Goal: Task Accomplishment & Management: Complete application form

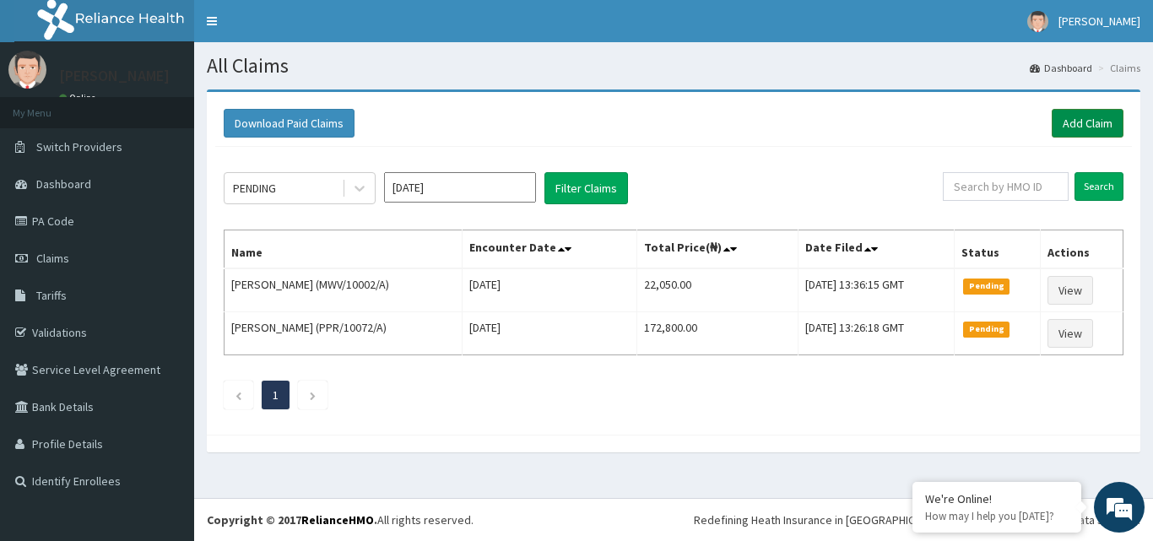
click at [1070, 127] on link "Add Claim" at bounding box center [1088, 123] width 72 height 29
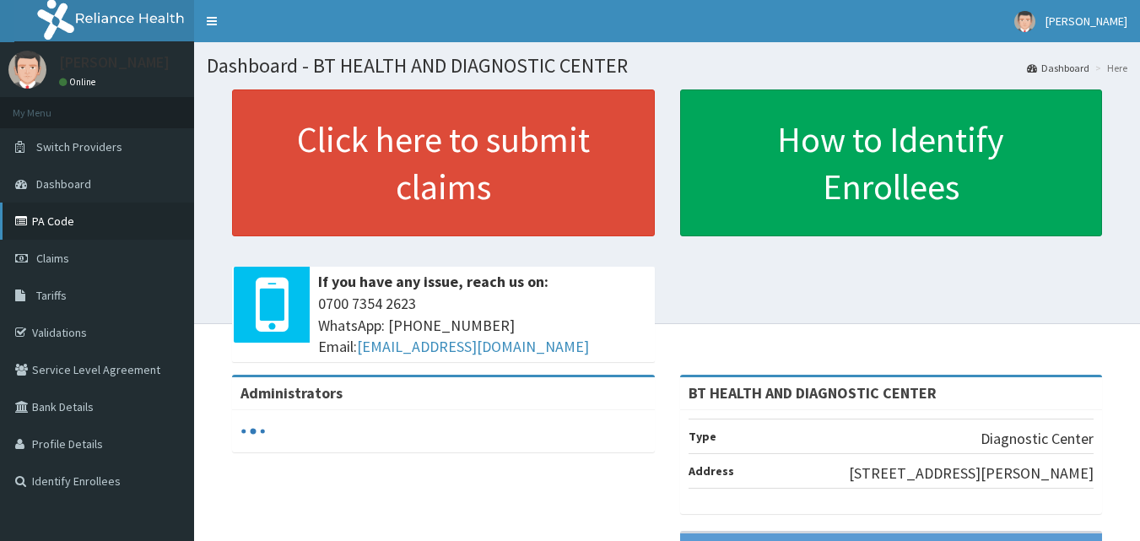
click at [24, 213] on link "PA Code" at bounding box center [97, 221] width 194 height 37
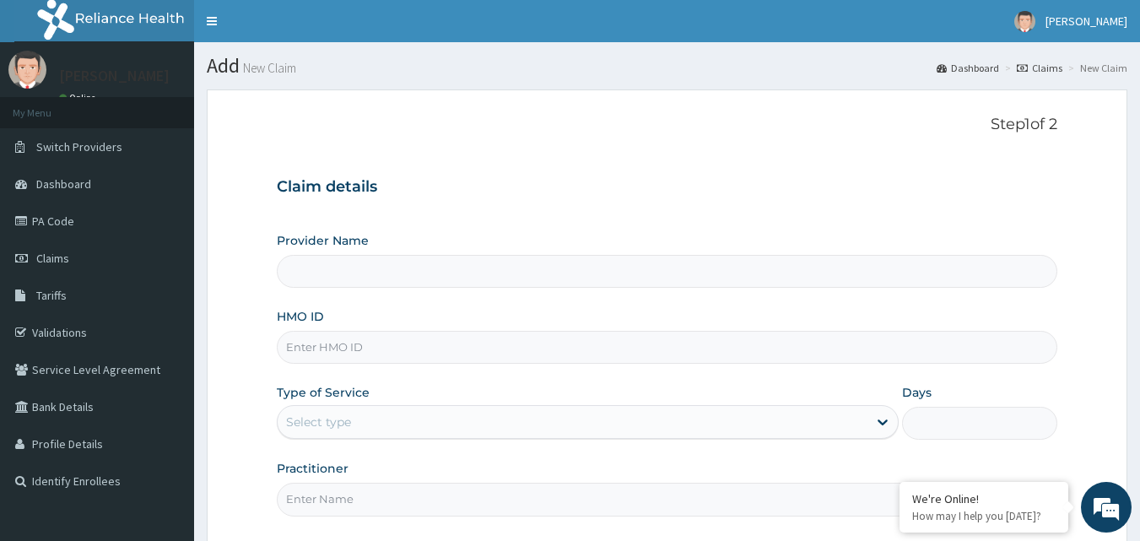
type input "BT HEALTH AND DIAGNOSTIC CENTER"
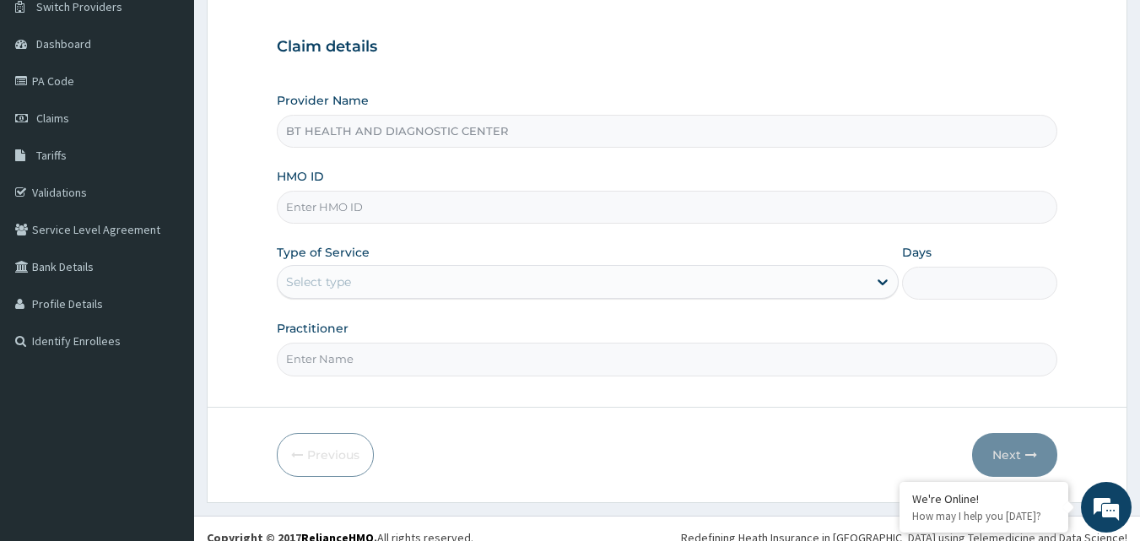
scroll to position [158, 0]
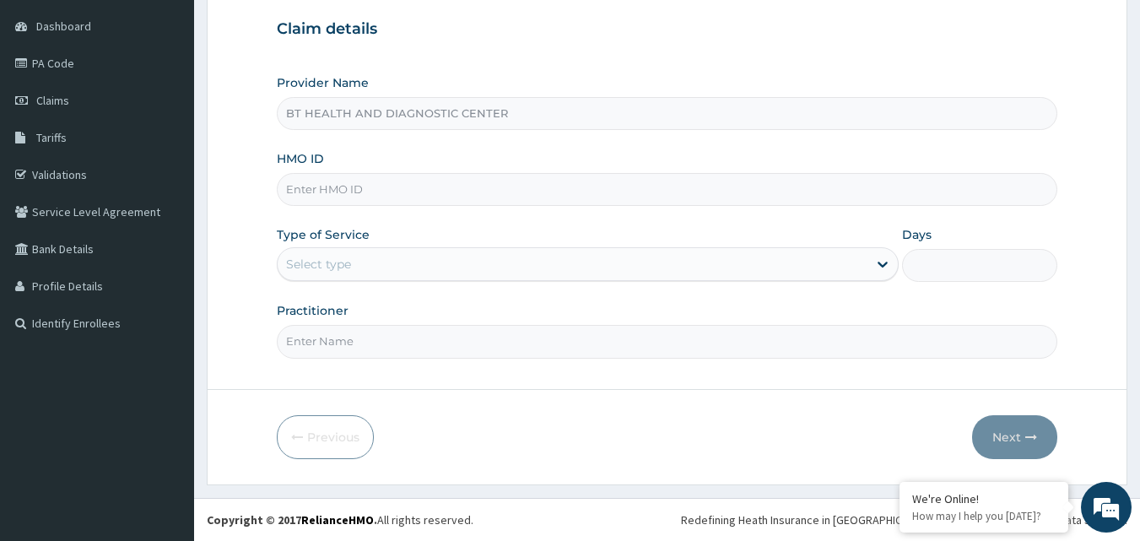
click at [358, 193] on input "HMO ID" at bounding box center [668, 189] width 782 height 33
paste input "GFY/10010/A"
type input "GFY/10010/A"
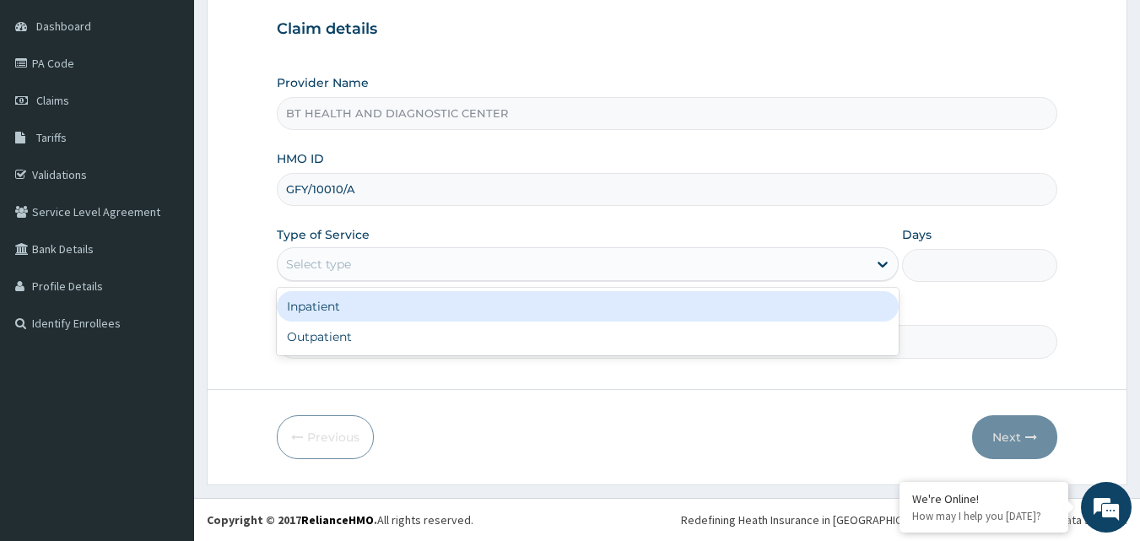
click at [369, 257] on div "Select type" at bounding box center [573, 264] width 590 height 27
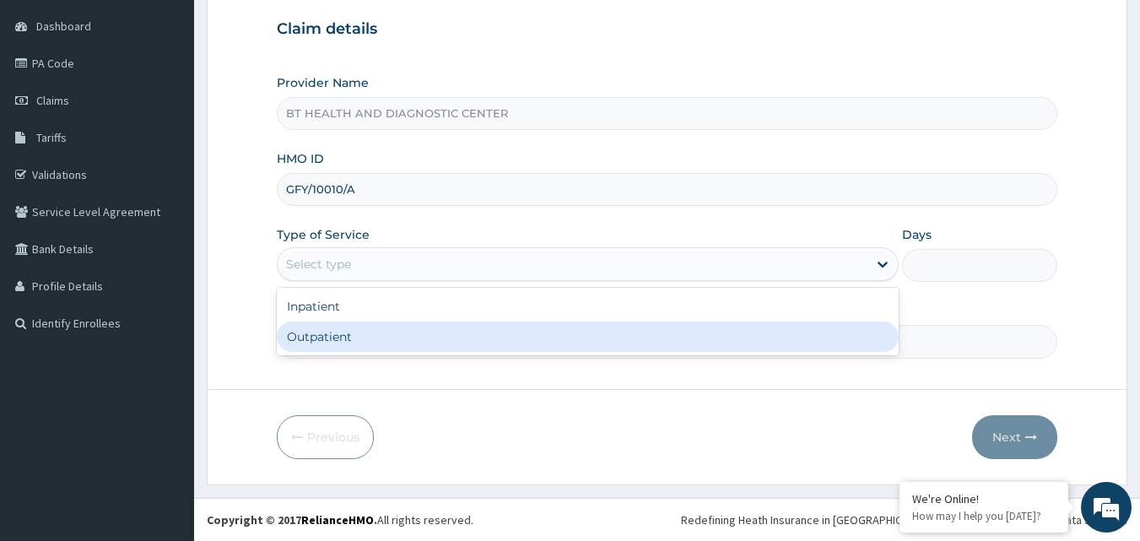
click at [367, 341] on div "Outpatient" at bounding box center [588, 337] width 622 height 30
type input "1"
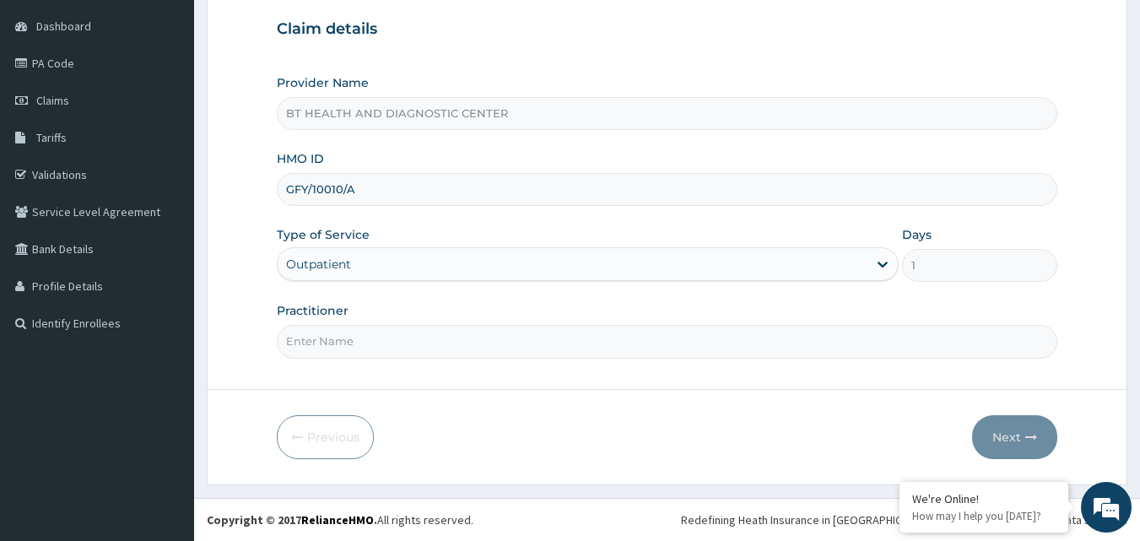
click at [356, 353] on input "Practitioner" at bounding box center [668, 341] width 782 height 33
type input "b"
type input "BT HEALTH"
click at [1035, 424] on button "Next" at bounding box center [1014, 437] width 85 height 44
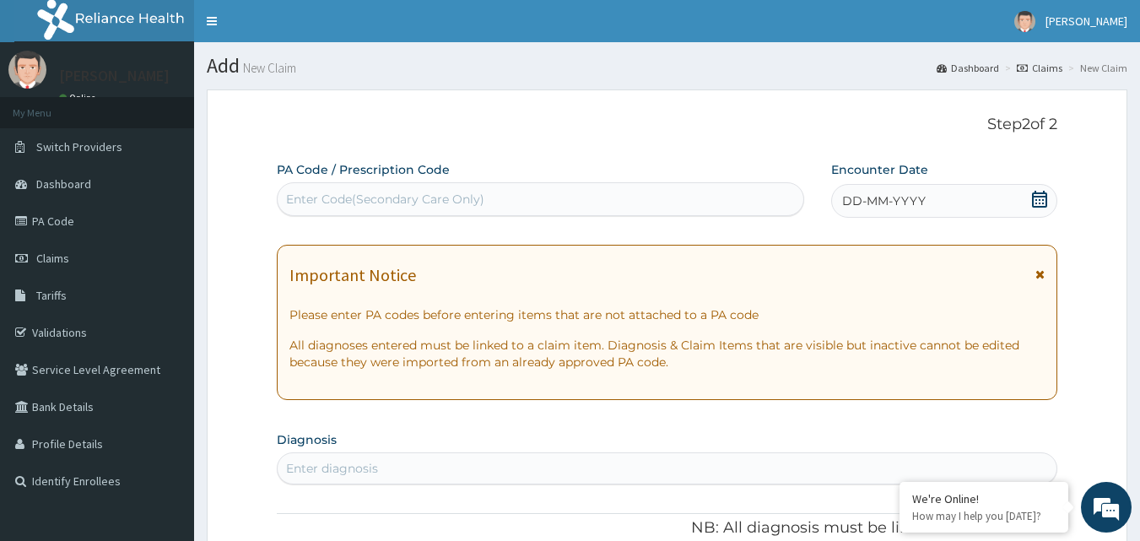
click at [517, 204] on div "Enter Code(Secondary Care Only)" at bounding box center [541, 199] width 527 height 27
paste input "PA/46361B"
type input "PA/46361B"
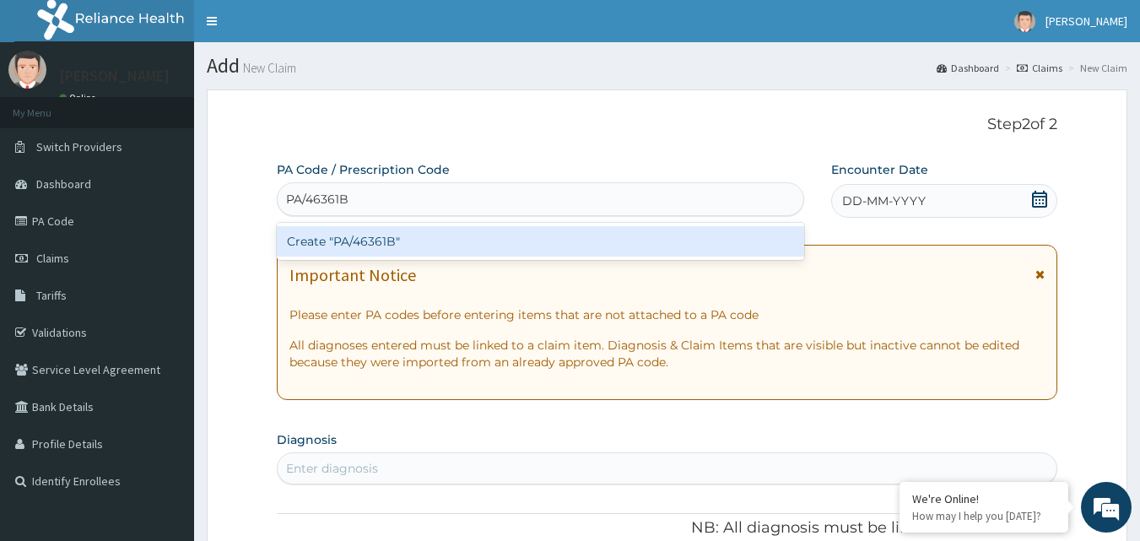
click at [610, 243] on div "Create "PA/46361B"" at bounding box center [541, 241] width 528 height 30
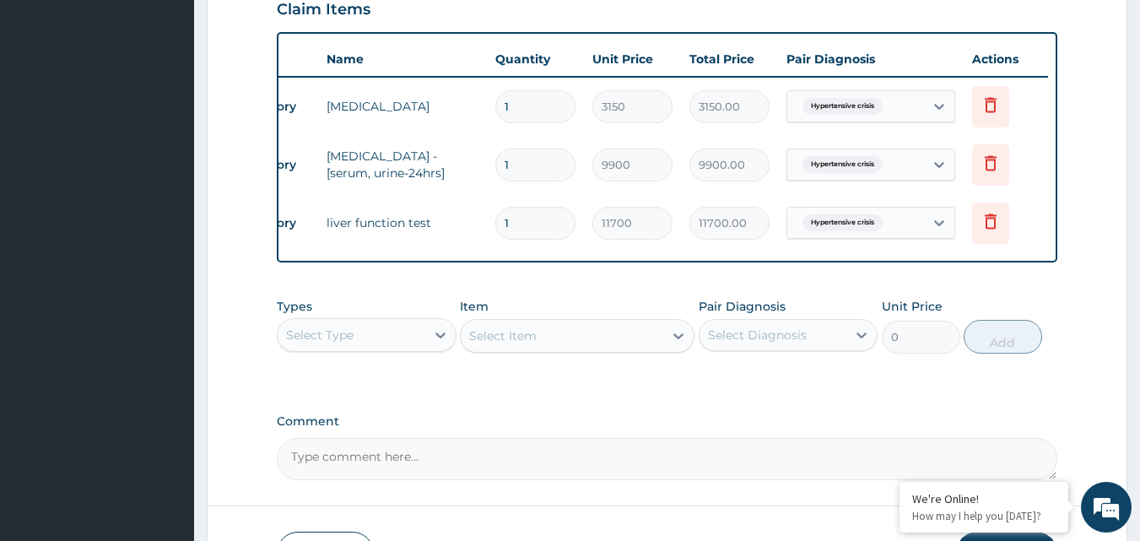
scroll to position [633, 0]
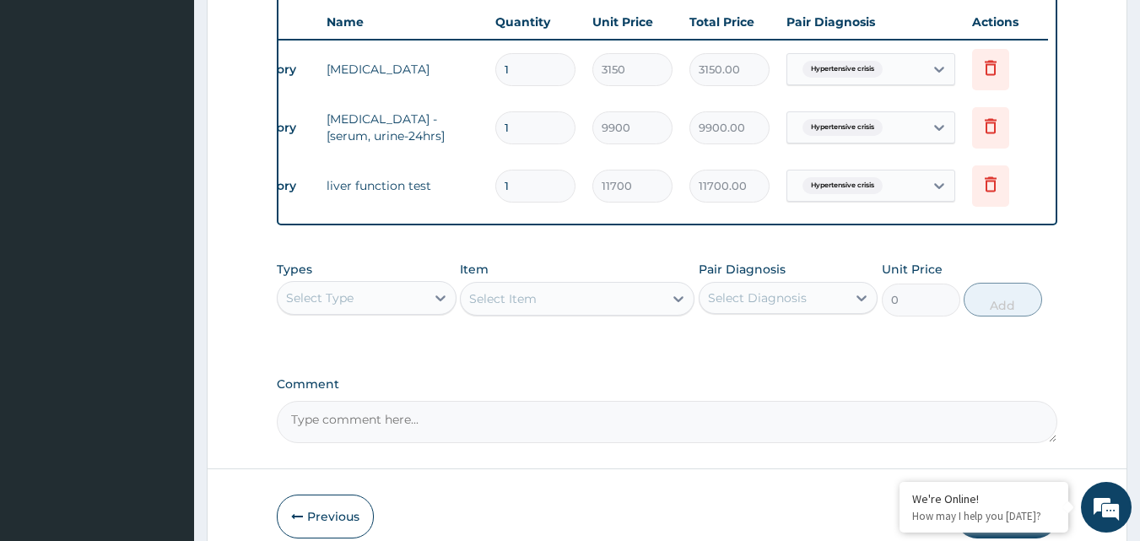
click at [415, 311] on div "Select Type" at bounding box center [352, 297] width 148 height 27
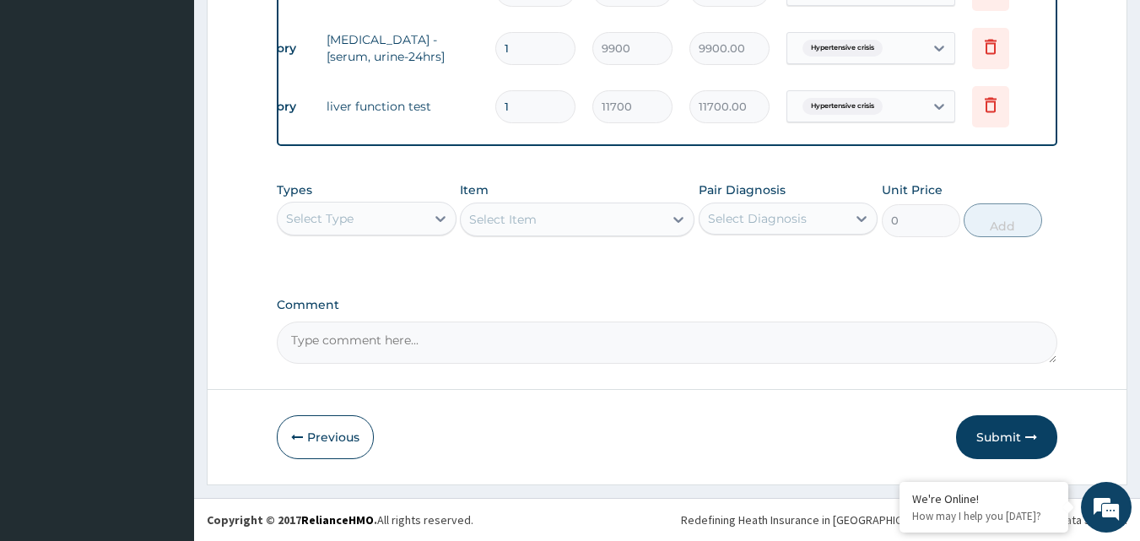
scroll to position [725, 0]
click at [1010, 433] on button "Submit" at bounding box center [1006, 437] width 101 height 44
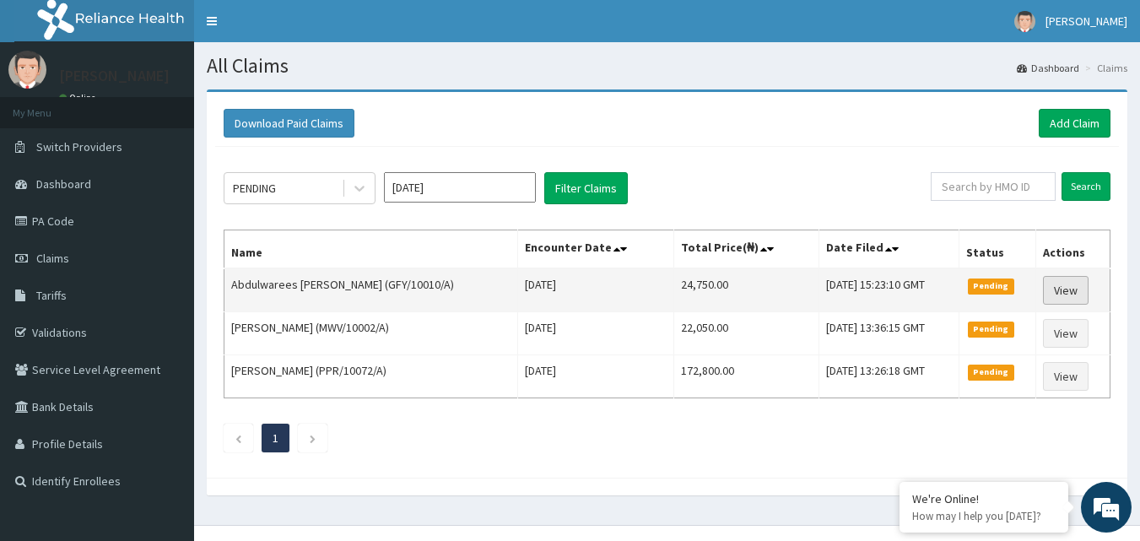
click at [1056, 292] on link "View" at bounding box center [1066, 290] width 46 height 29
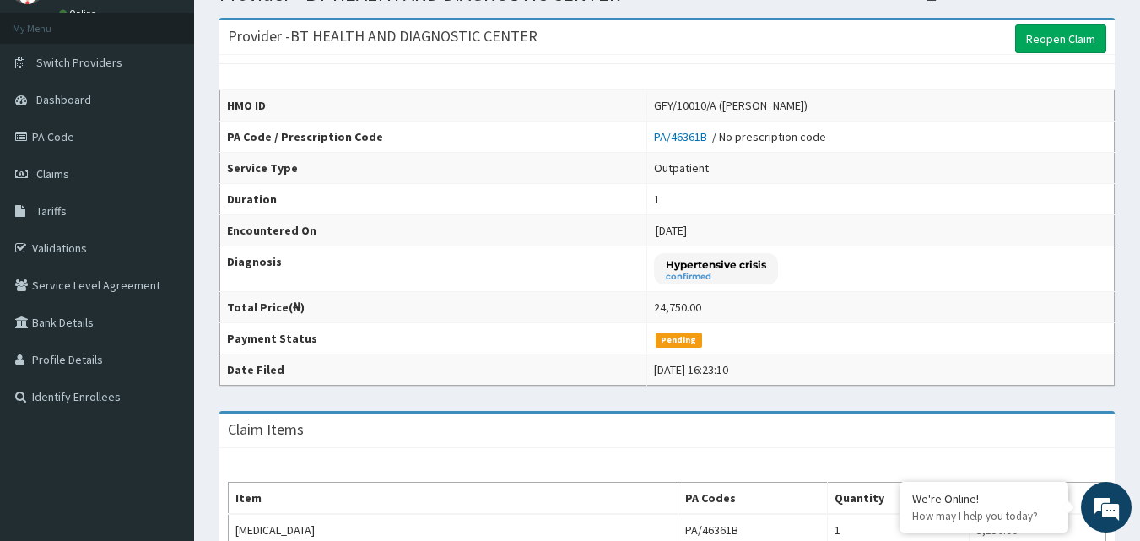
scroll to position [253, 0]
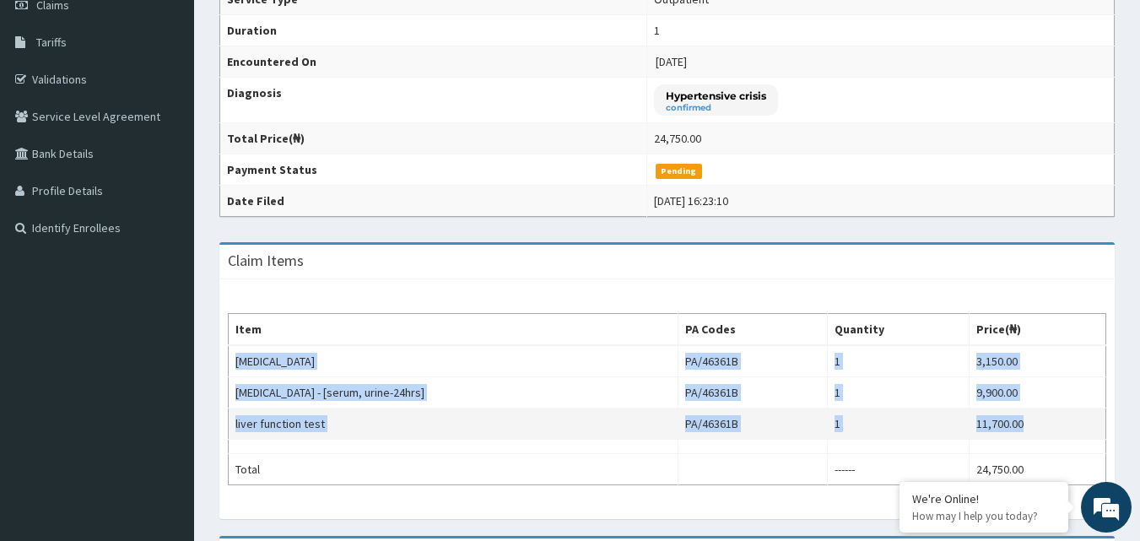
drag, startPoint x: 234, startPoint y: 355, endPoint x: 412, endPoint y: 431, distance: 193.6
click at [409, 436] on tbody "[MEDICAL_DATA] PA/46361B 1 3,150.00 [MEDICAL_DATA] - [serum, urine-24hrs] PA/46…" at bounding box center [668, 415] width 878 height 140
copy tbody "[MEDICAL_DATA] PA/46361B 1 3,150.00 [MEDICAL_DATA] - [serum, urine-24hrs] PA/46…"
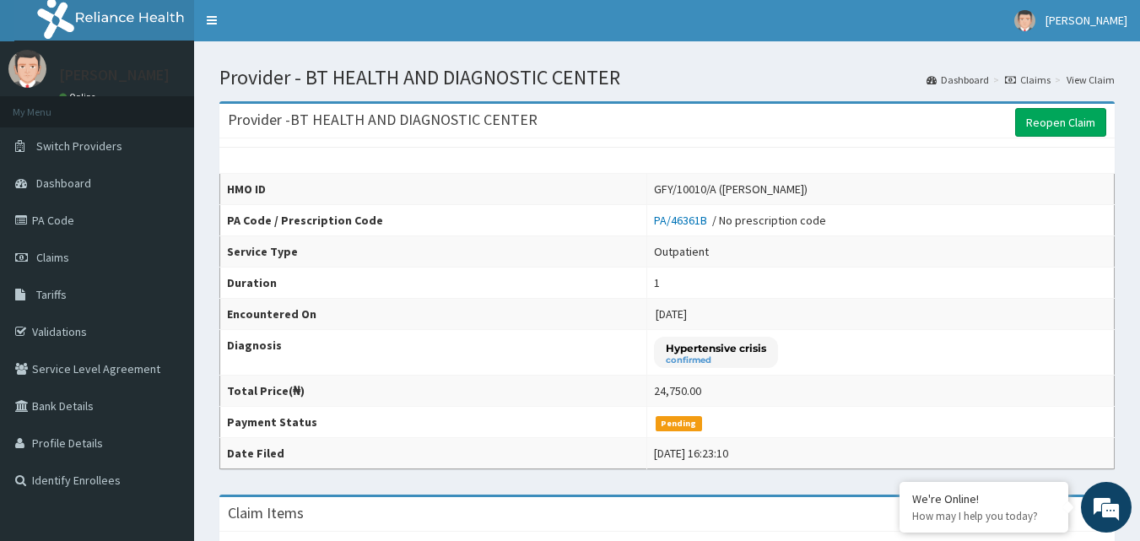
scroll to position [0, 0]
